Goal: Transaction & Acquisition: Purchase product/service

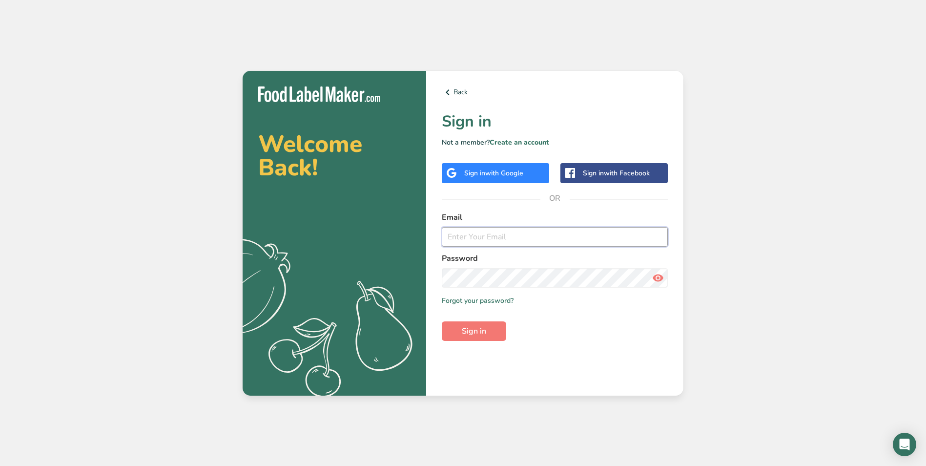
click at [491, 241] on input "email" at bounding box center [555, 237] width 226 height 20
type input "leny@biancogelato.com"
click at [476, 341] on div "Back Sign in Not a member? Create an account Sign in with Google Sign in with F…" at bounding box center [554, 233] width 257 height 325
click at [478, 334] on span "Sign in" at bounding box center [474, 331] width 24 height 12
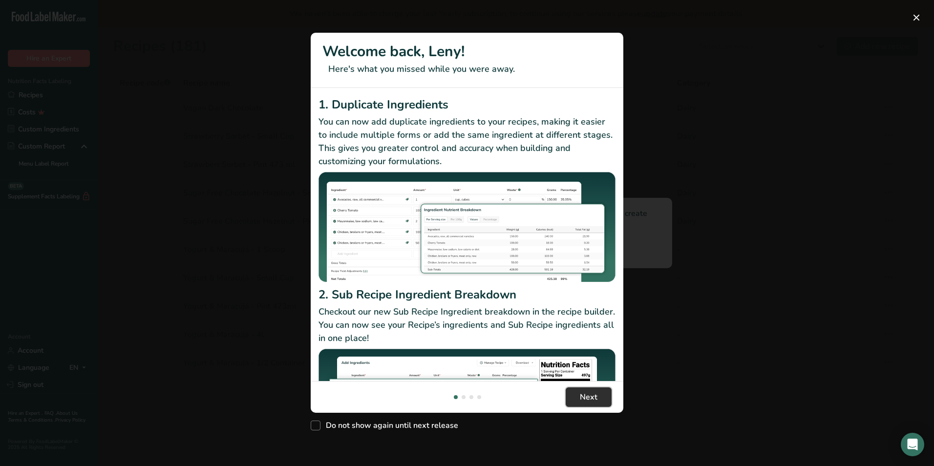
click at [607, 396] on button "Next" at bounding box center [589, 397] width 46 height 20
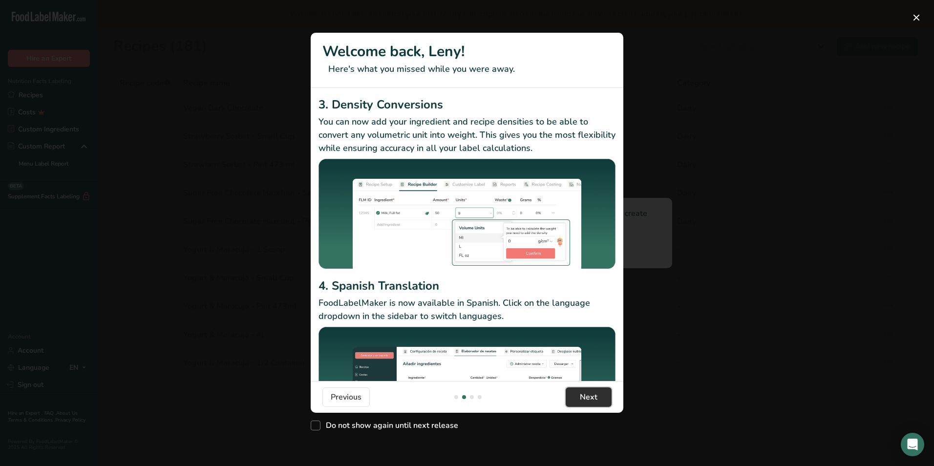
click at [607, 396] on button "Next" at bounding box center [589, 397] width 46 height 20
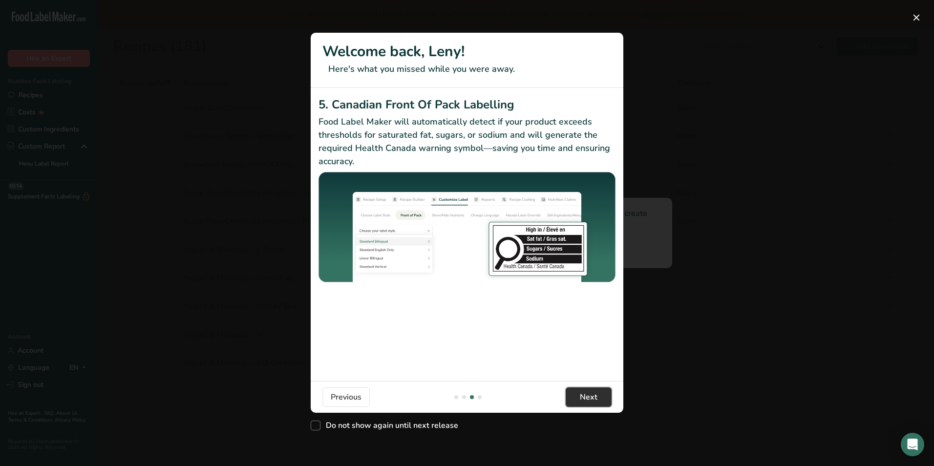
click at [607, 396] on button "Next" at bounding box center [589, 397] width 46 height 20
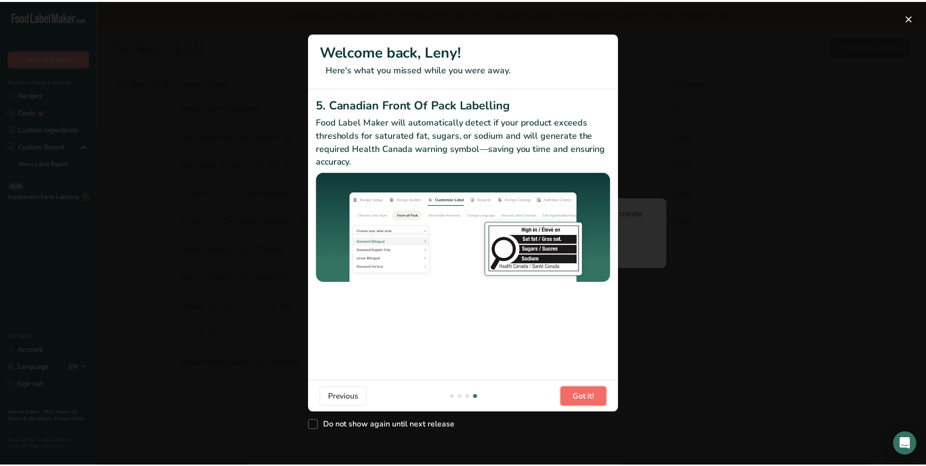
scroll to position [0, 938]
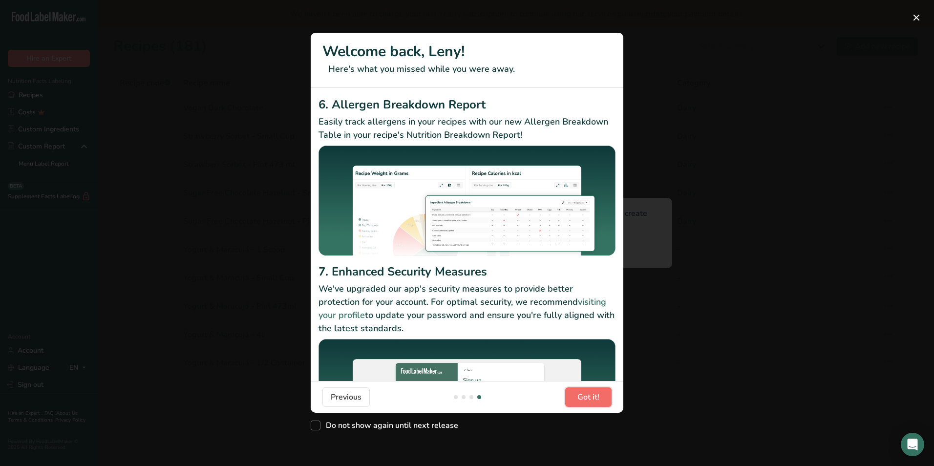
click at [607, 396] on button "Got it!" at bounding box center [588, 397] width 46 height 20
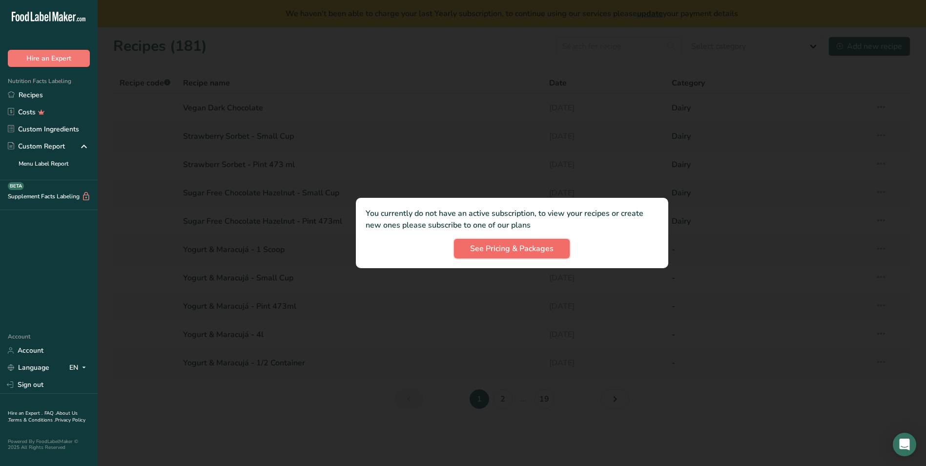
click at [523, 245] on span "See Pricing & Packages" at bounding box center [512, 249] width 84 height 12
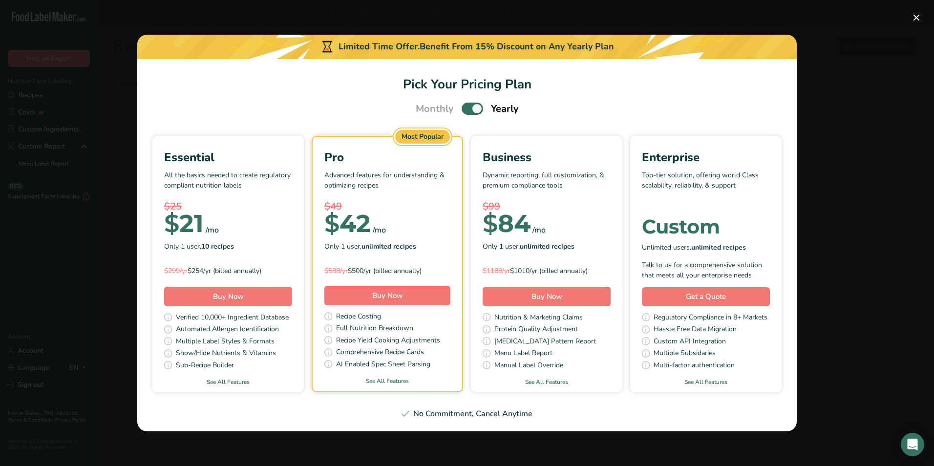
click at [226, 151] on div "Essential" at bounding box center [228, 157] width 128 height 18
click at [191, 294] on button "Buy Now" at bounding box center [228, 297] width 128 height 20
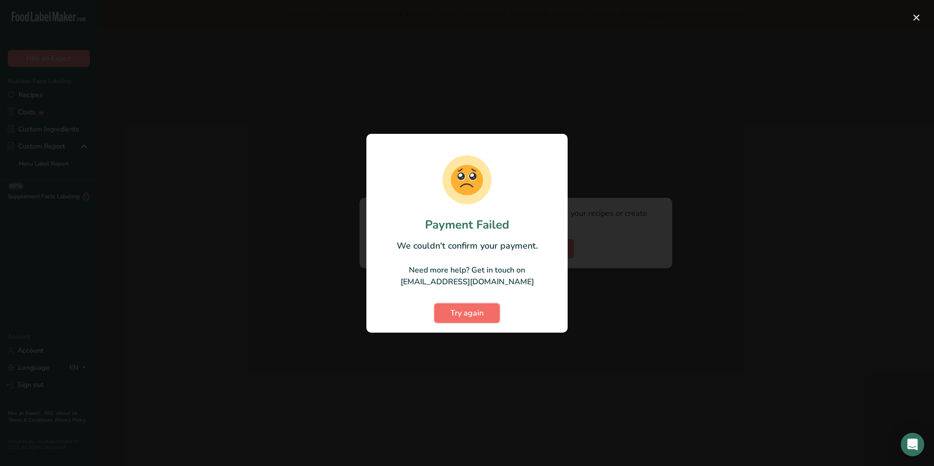
click at [460, 318] on span "Try again" at bounding box center [466, 313] width 33 height 12
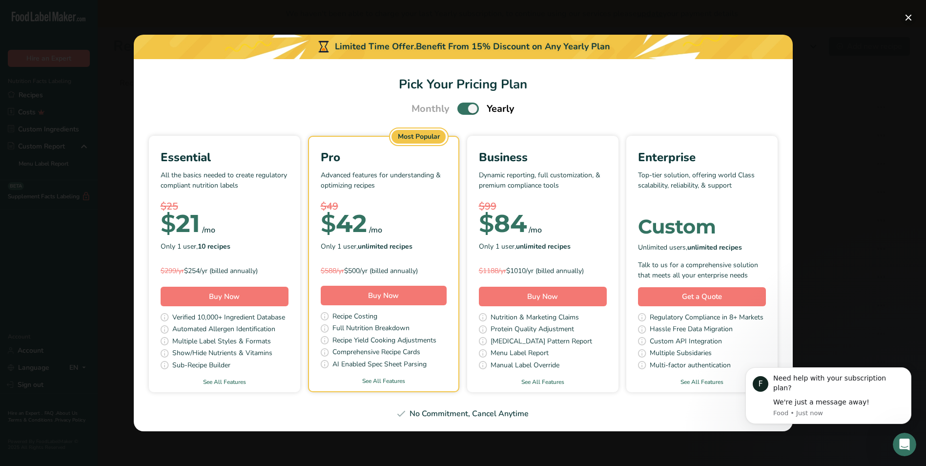
click at [909, 19] on button "Pick Your Pricing Plan Modal" at bounding box center [909, 18] width 16 height 16
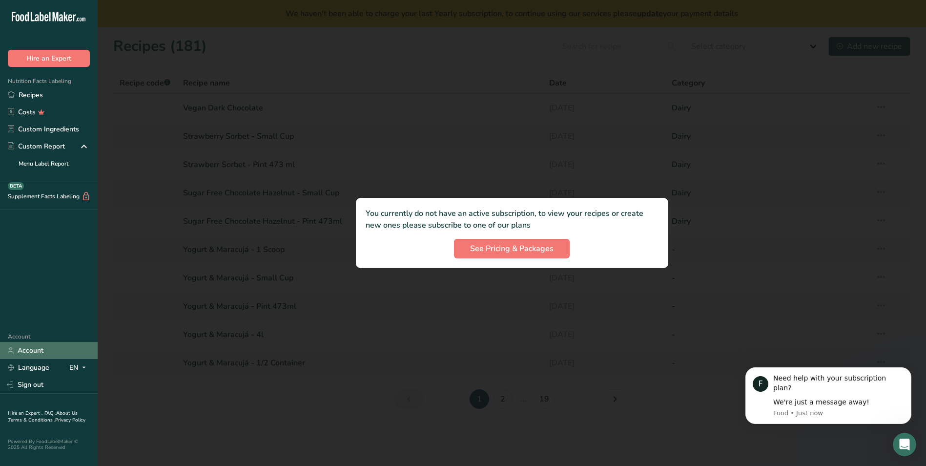
click at [31, 349] on link "Account" at bounding box center [49, 350] width 98 height 17
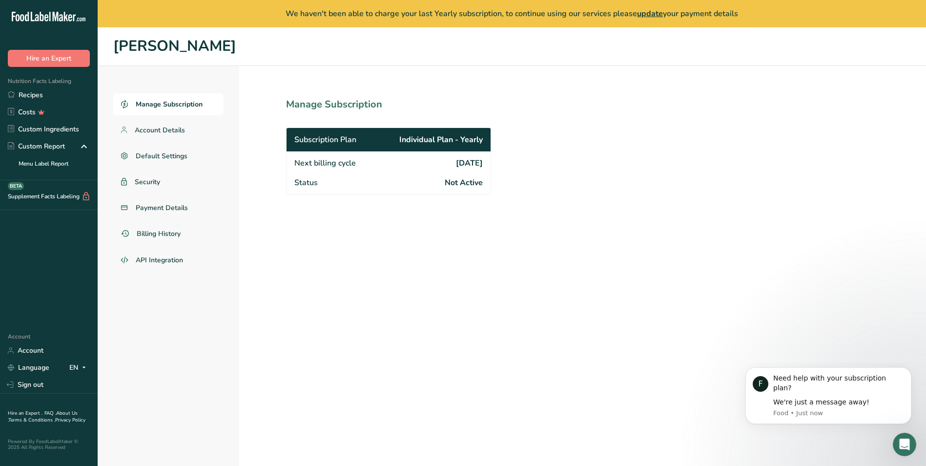
drag, startPoint x: 436, startPoint y: 159, endPoint x: 497, endPoint y: 167, distance: 61.1
click at [497, 167] on section "Manage Subscription Subscription Plan Individual Plan - Yearly Next billing cyc…" at bounding box center [410, 279] width 342 height 427
click at [151, 211] on span "Payment Details" at bounding box center [162, 208] width 53 height 10
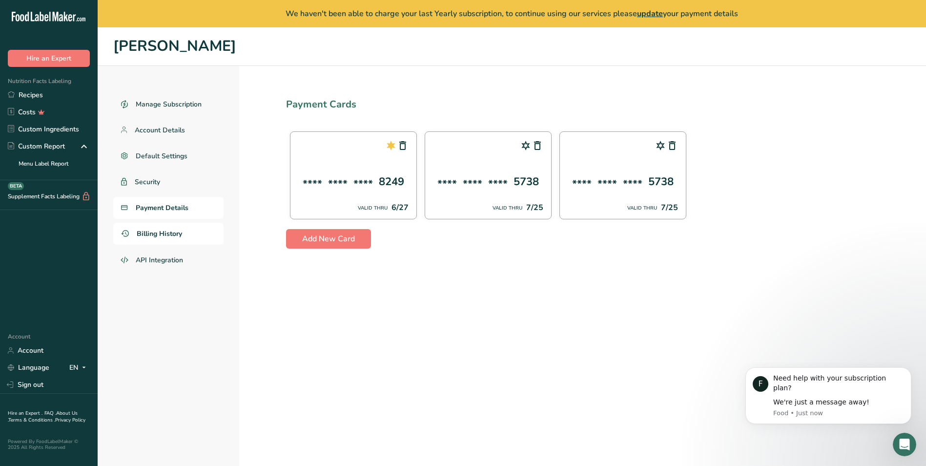
click at [150, 236] on span "Billing History" at bounding box center [159, 234] width 45 height 10
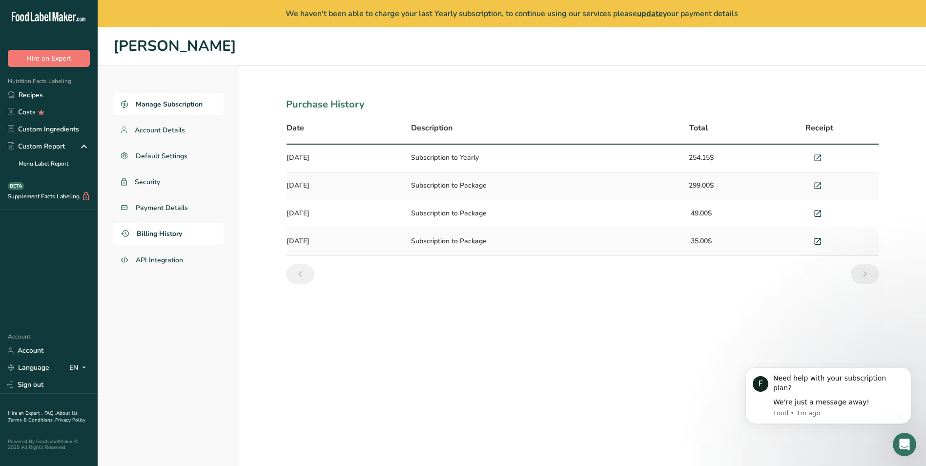
click at [172, 103] on span "Manage Subscription" at bounding box center [169, 104] width 67 height 10
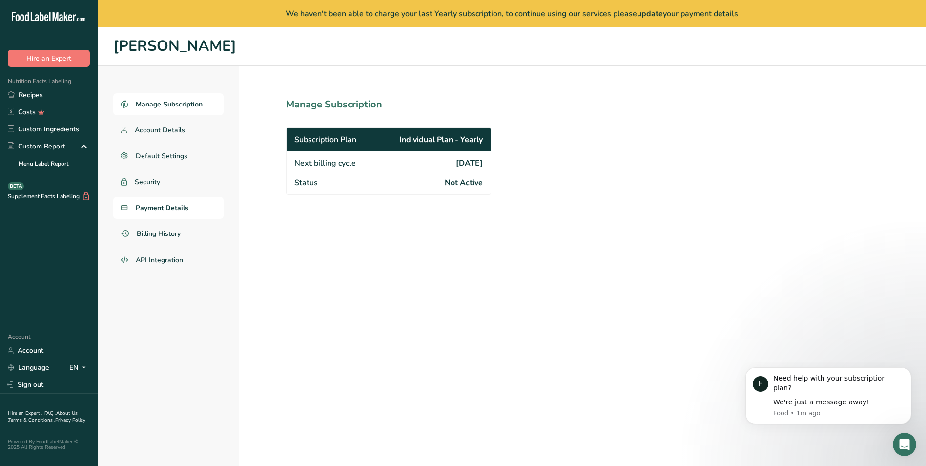
click at [156, 205] on span "Payment Details" at bounding box center [162, 208] width 53 height 10
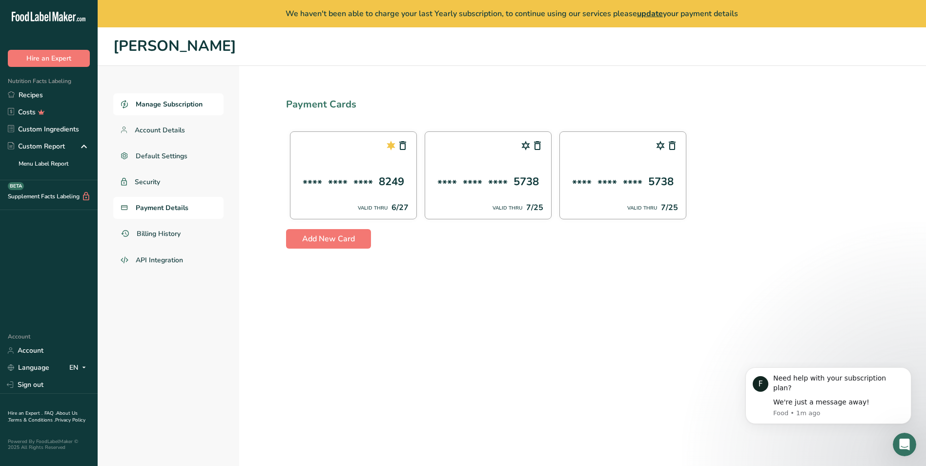
click at [166, 105] on span "Manage Subscription" at bounding box center [169, 104] width 67 height 10
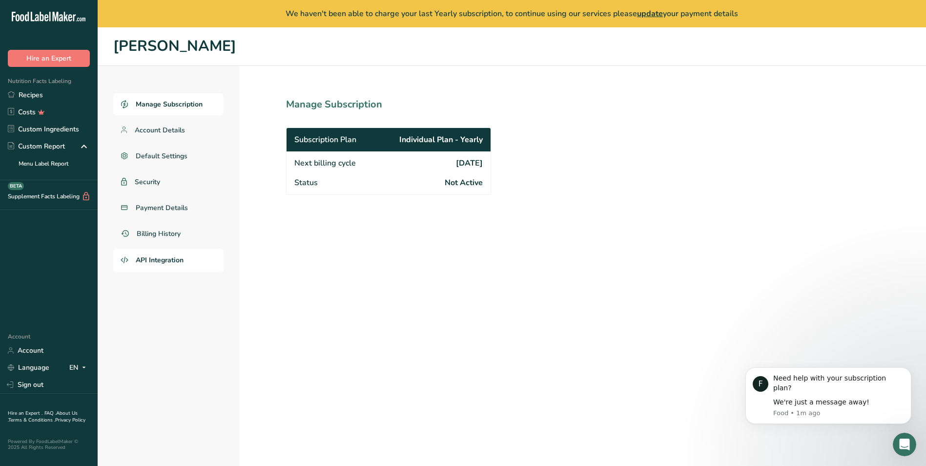
click at [146, 261] on span "API Integration" at bounding box center [160, 260] width 48 height 10
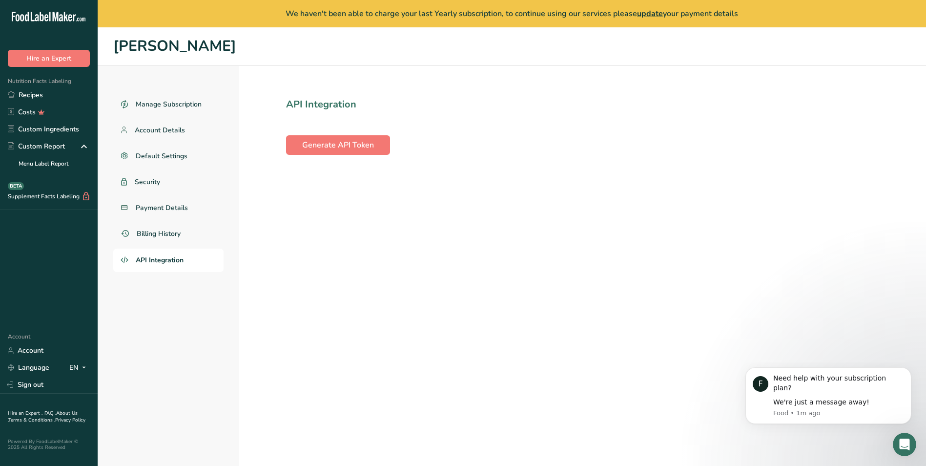
click at [470, 336] on section "API Integration Generate API Token" at bounding box center [582, 279] width 687 height 427
click at [41, 146] on div "Custom Report" at bounding box center [36, 146] width 57 height 10
click at [42, 160] on link "Menu Label Report" at bounding box center [49, 163] width 98 height 17
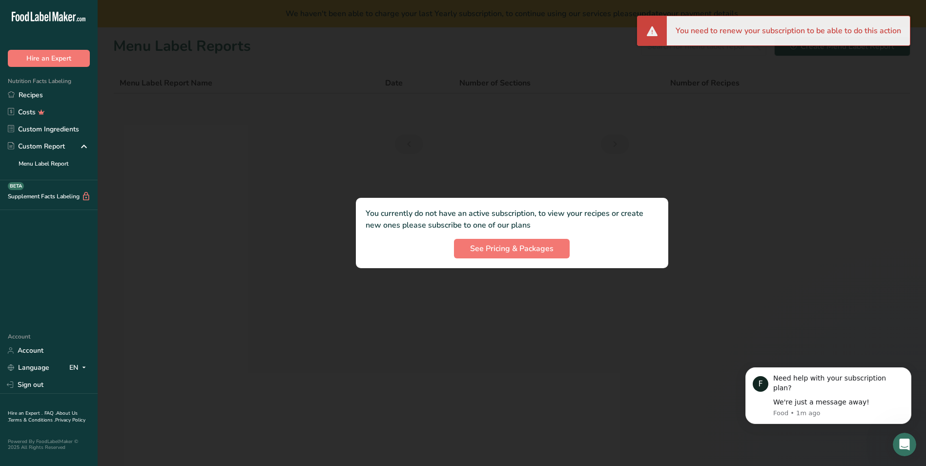
click at [720, 135] on div at bounding box center [512, 233] width 829 height 466
click at [514, 249] on span "See Pricing & Packages" at bounding box center [512, 249] width 84 height 12
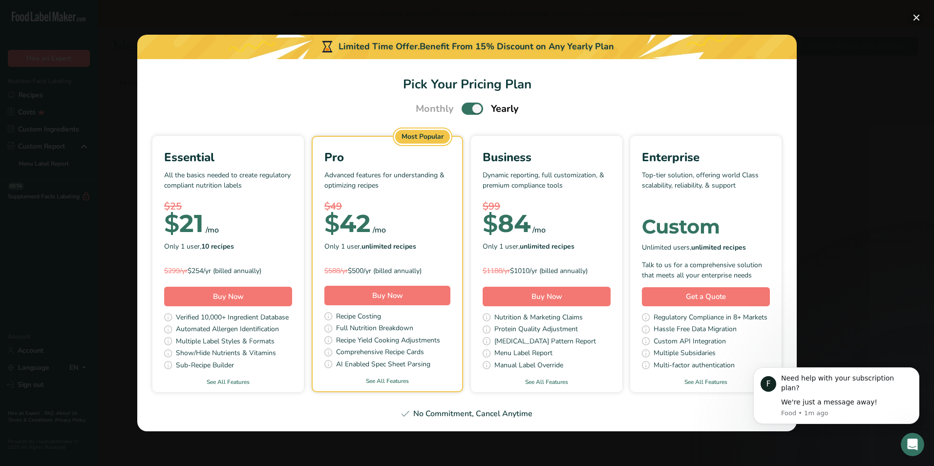
click at [917, 21] on button "Pick Your Pricing Plan Modal" at bounding box center [916, 18] width 16 height 16
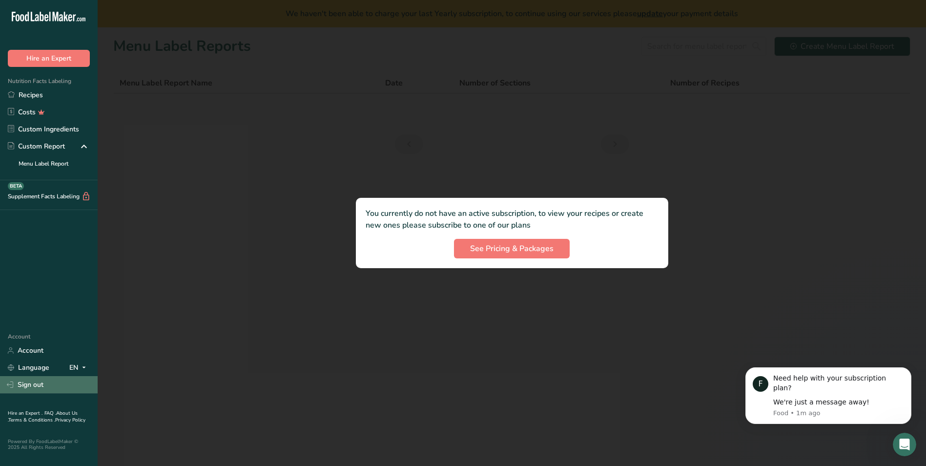
click at [31, 386] on link "Sign out" at bounding box center [49, 384] width 98 height 17
